Goal: Navigation & Orientation: Find specific page/section

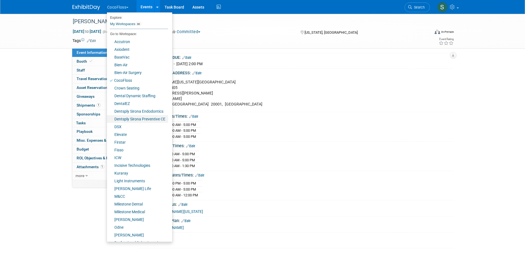
click at [143, 119] on link "Dentsply Sirona Preventive CE" at bounding box center [137, 119] width 61 height 8
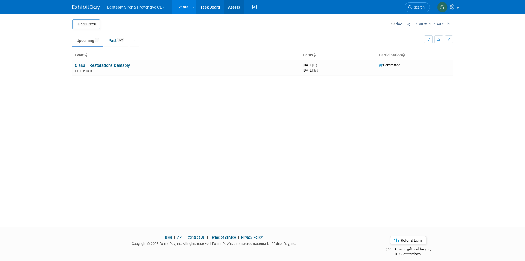
click at [236, 4] on link "Assets" at bounding box center [234, 7] width 20 height 14
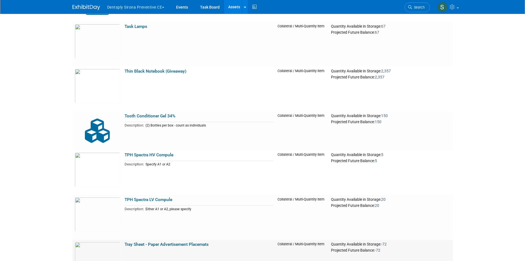
scroll to position [4466, 0]
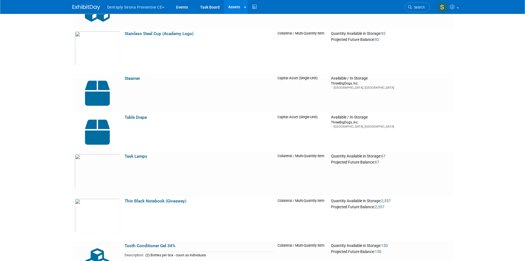
drag, startPoint x: 229, startPoint y: 193, endPoint x: 480, endPoint y: 145, distance: 255.4
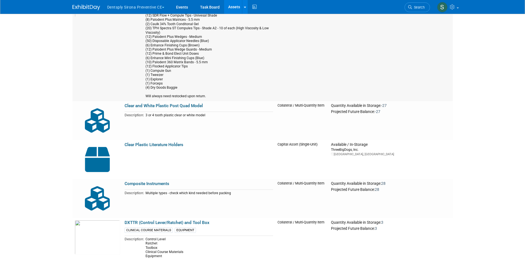
scroll to position [1021, 0]
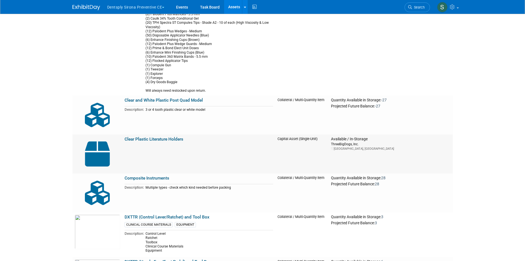
click at [250, 134] on td "Clear Plastic Literature Holders" at bounding box center [198, 153] width 153 height 39
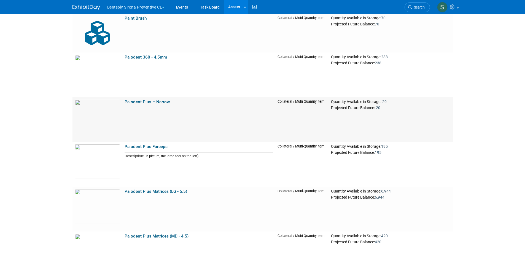
scroll to position [2627, 0]
